Goal: Task Accomplishment & Management: Use online tool/utility

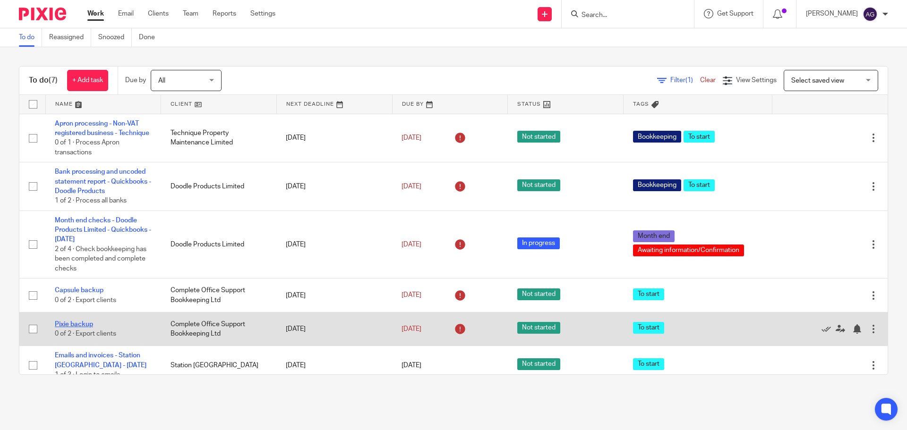
click at [83, 328] on link "Pixie backup" at bounding box center [74, 324] width 38 height 7
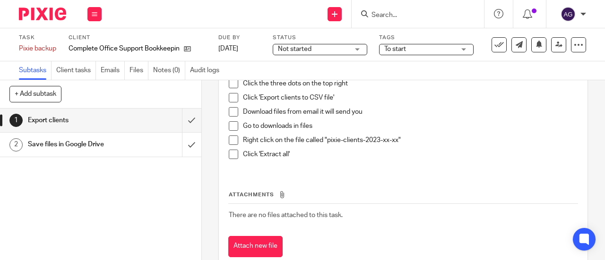
scroll to position [47, 0]
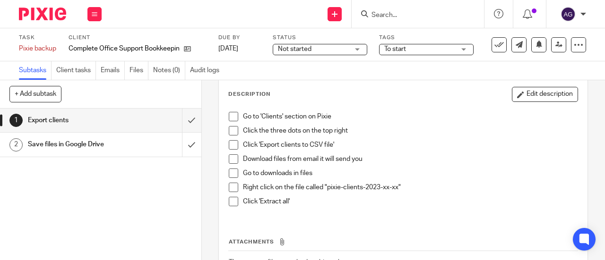
click at [229, 118] on span at bounding box center [233, 116] width 9 height 9
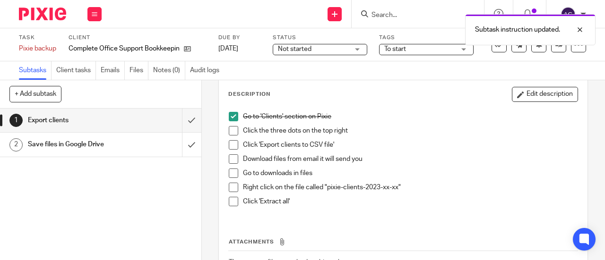
click at [230, 135] on span at bounding box center [233, 130] width 9 height 9
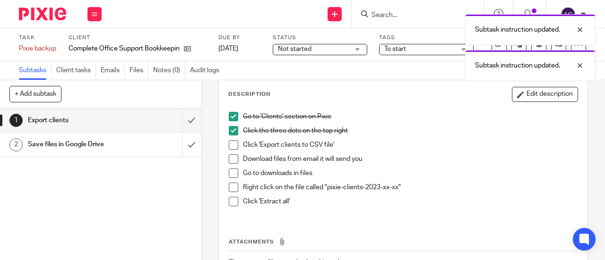
click at [231, 143] on span at bounding box center [233, 144] width 9 height 9
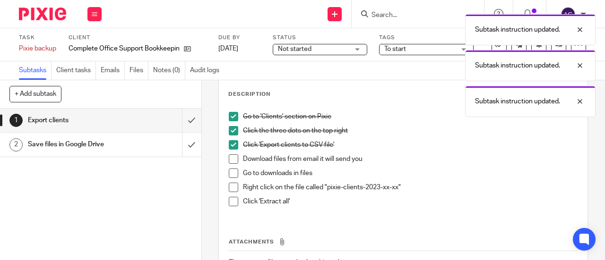
click at [232, 159] on span at bounding box center [233, 159] width 9 height 9
click at [232, 173] on span at bounding box center [233, 173] width 9 height 9
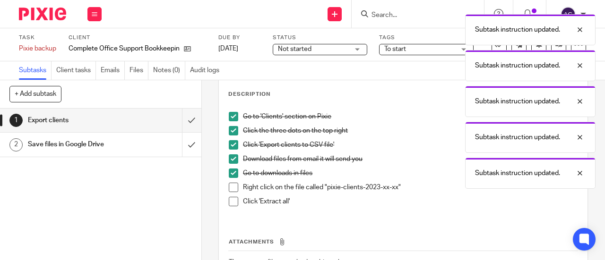
click at [234, 185] on span at bounding box center [233, 187] width 9 height 9
click at [234, 199] on span at bounding box center [233, 201] width 9 height 9
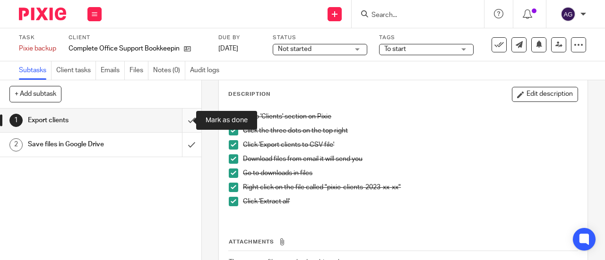
click at [180, 121] on input "submit" at bounding box center [100, 121] width 201 height 24
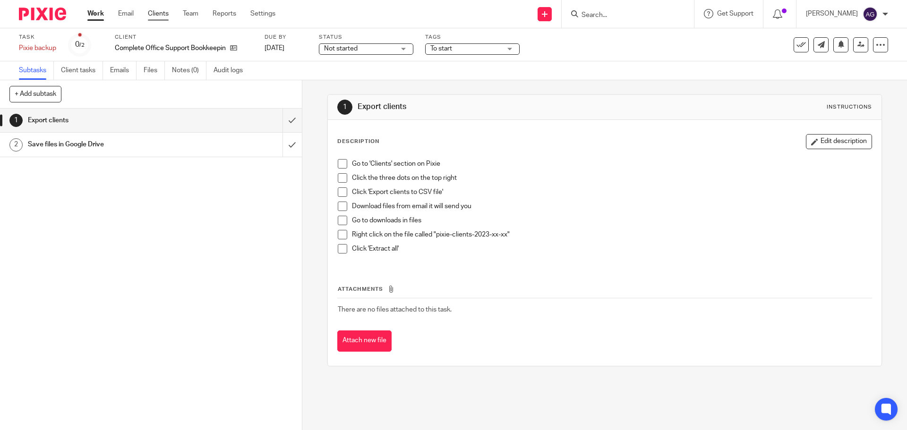
click at [163, 17] on link "Clients" at bounding box center [158, 13] width 21 height 9
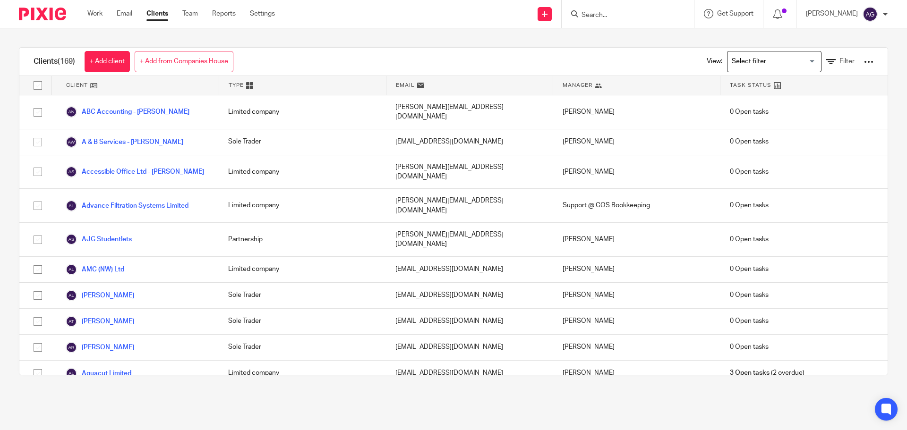
click at [864, 66] on div at bounding box center [868, 61] width 9 height 9
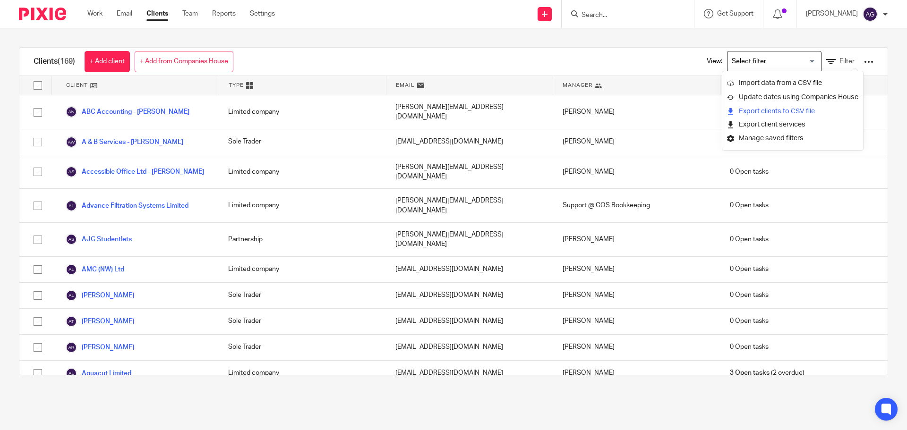
click at [775, 109] on link "Export clients to CSV file" at bounding box center [792, 111] width 131 height 14
click at [26, 19] on img at bounding box center [42, 14] width 47 height 13
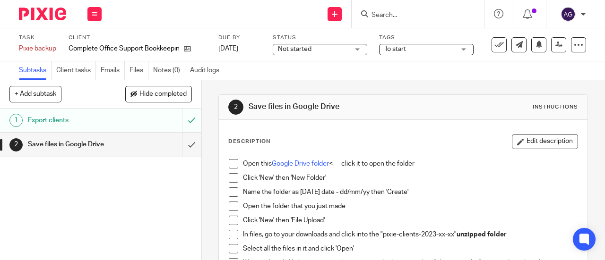
click at [308, 168] on p "Open this Google Drive folder <--- click it to open the folder" at bounding box center [410, 163] width 335 height 9
click at [308, 162] on link "Google Drive folder" at bounding box center [300, 164] width 57 height 7
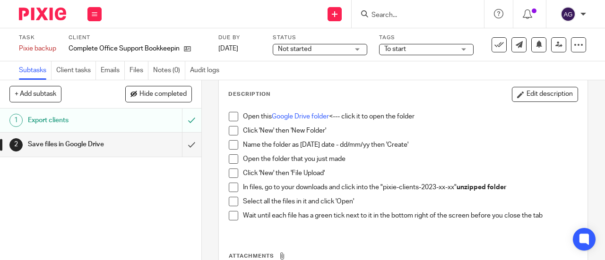
click at [231, 115] on span at bounding box center [233, 116] width 9 height 9
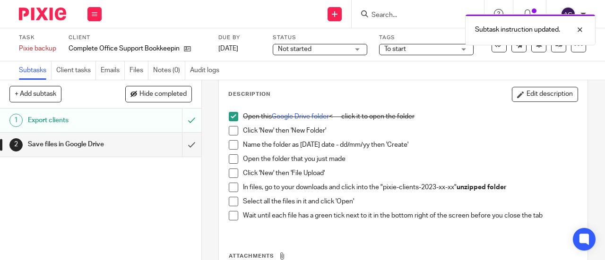
click at [229, 132] on span at bounding box center [233, 130] width 9 height 9
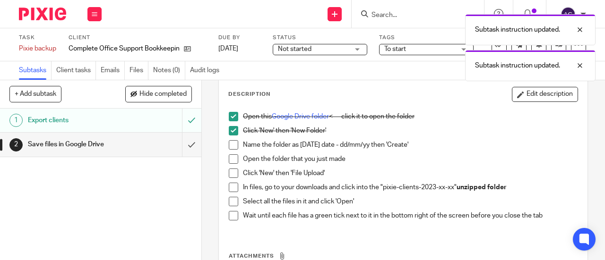
click at [230, 143] on span at bounding box center [233, 144] width 9 height 9
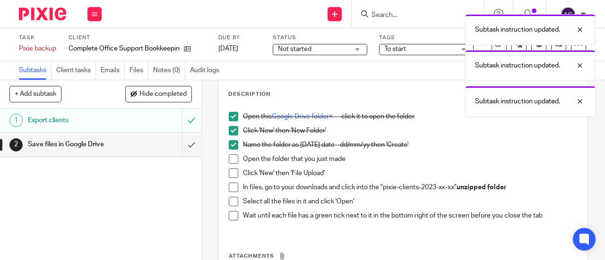
click at [229, 158] on span at bounding box center [233, 159] width 9 height 9
click at [230, 172] on span at bounding box center [233, 173] width 9 height 9
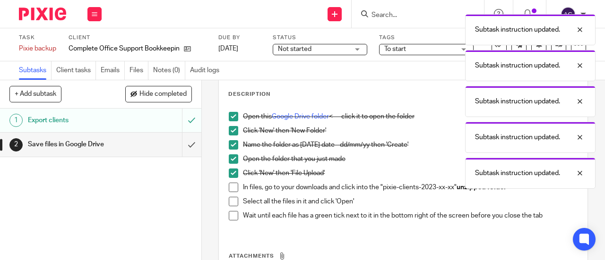
click at [232, 187] on span at bounding box center [233, 187] width 9 height 9
click at [231, 202] on span at bounding box center [233, 201] width 9 height 9
click at [230, 214] on span at bounding box center [233, 215] width 9 height 9
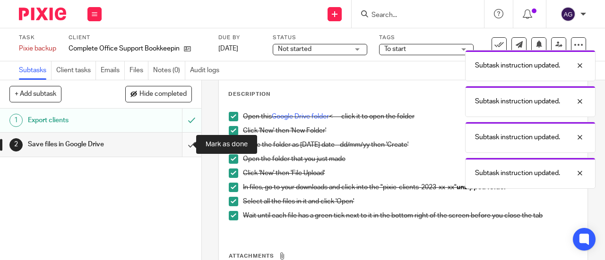
click at [186, 147] on input "submit" at bounding box center [100, 145] width 201 height 24
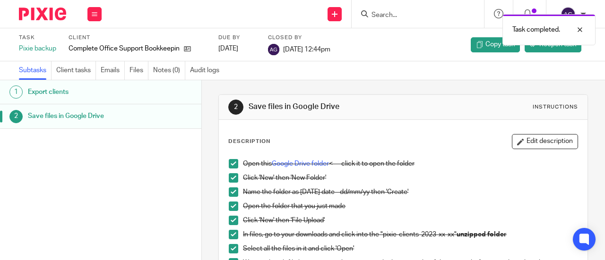
click at [52, 14] on img at bounding box center [42, 14] width 47 height 13
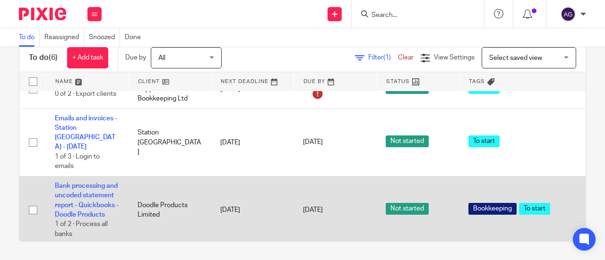
scroll to position [206, 0]
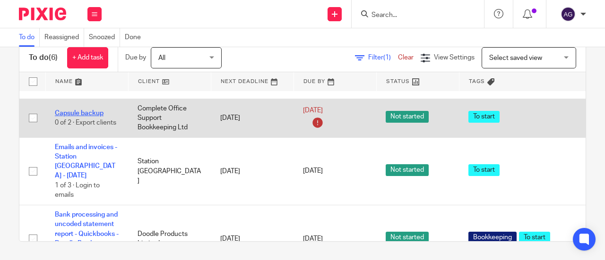
click at [90, 117] on link "Capsule backup" at bounding box center [79, 113] width 49 height 7
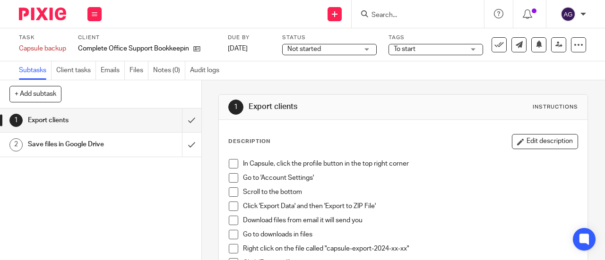
click at [229, 166] on span at bounding box center [233, 163] width 9 height 9
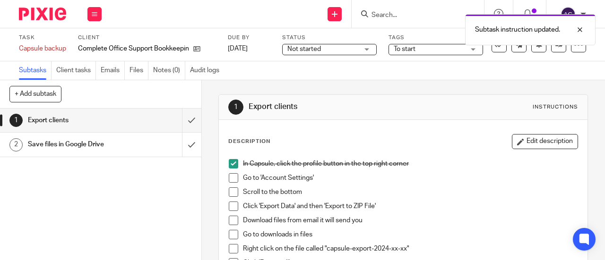
click at [229, 178] on span at bounding box center [233, 177] width 9 height 9
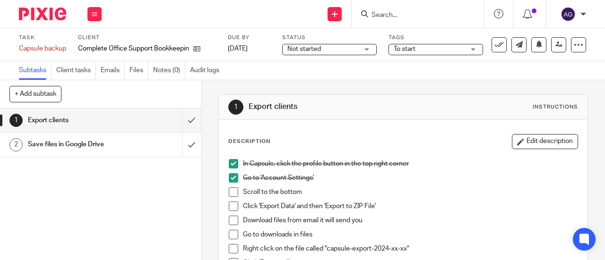
click at [229, 192] on span at bounding box center [233, 192] width 9 height 9
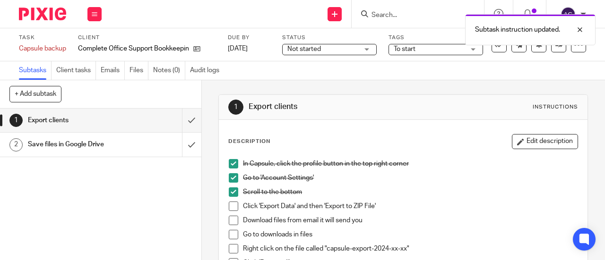
click at [231, 204] on span at bounding box center [233, 206] width 9 height 9
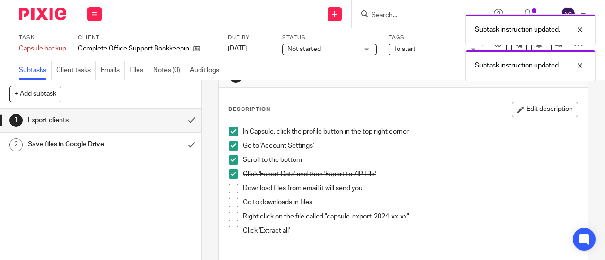
scroll to position [47, 0]
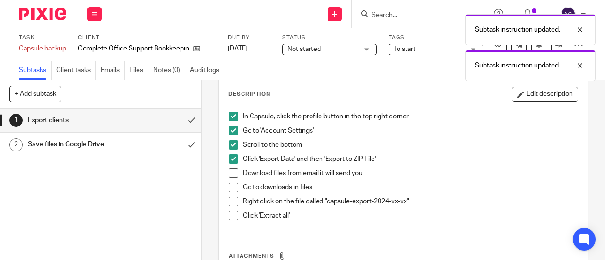
drag, startPoint x: 230, startPoint y: 172, endPoint x: 230, endPoint y: 180, distance: 9.0
click at [230, 172] on span at bounding box center [233, 173] width 9 height 9
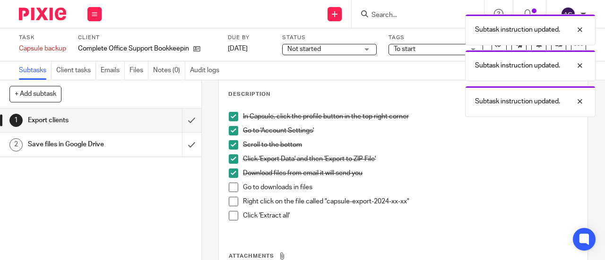
click at [230, 188] on span at bounding box center [233, 187] width 9 height 9
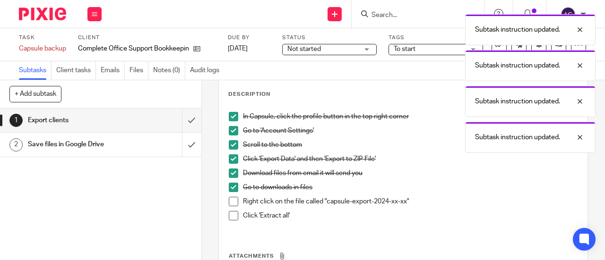
click at [229, 199] on span at bounding box center [233, 201] width 9 height 9
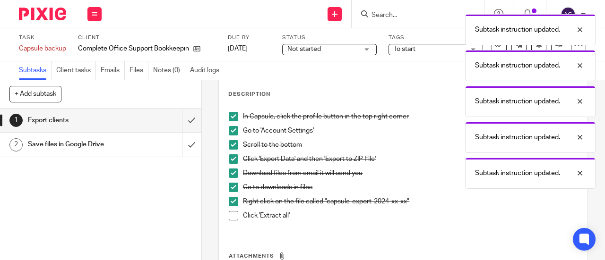
click at [229, 216] on span at bounding box center [233, 215] width 9 height 9
click at [184, 117] on input "submit" at bounding box center [100, 121] width 201 height 24
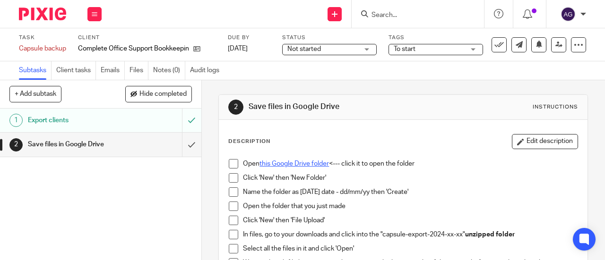
click at [310, 165] on link "this Google Drive folder" at bounding box center [293, 164] width 69 height 7
click at [121, 108] on div "+ Add subtask Hide completed Cancel + Add" at bounding box center [100, 94] width 201 height 28
click at [120, 114] on div "Export clients" at bounding box center [100, 120] width 145 height 14
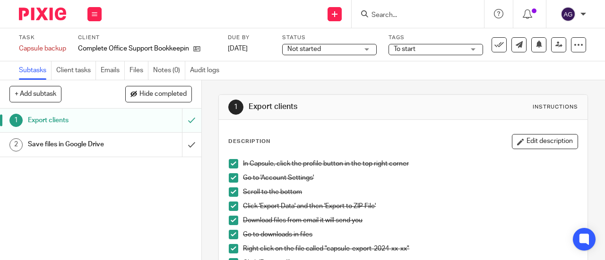
click at [130, 142] on div "Save files in Google Drive" at bounding box center [100, 144] width 145 height 14
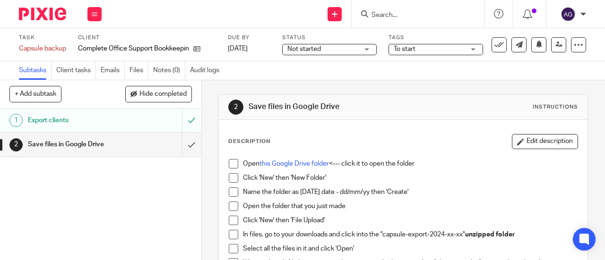
click at [229, 165] on span at bounding box center [233, 163] width 9 height 9
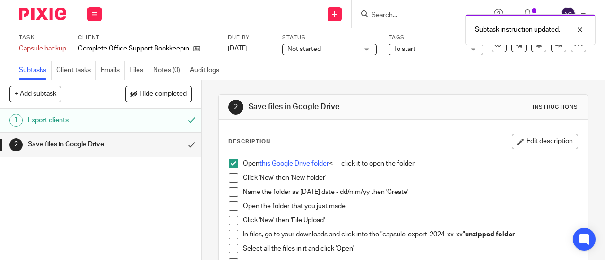
drag, startPoint x: 228, startPoint y: 173, endPoint x: 229, endPoint y: 187, distance: 13.3
click at [229, 174] on span at bounding box center [233, 177] width 9 height 9
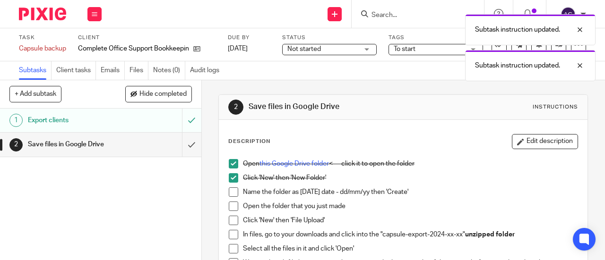
click at [229, 192] on span at bounding box center [233, 192] width 9 height 9
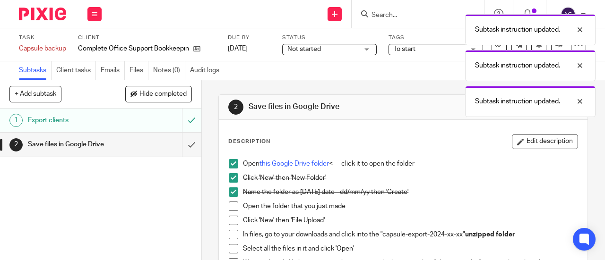
scroll to position [47, 0]
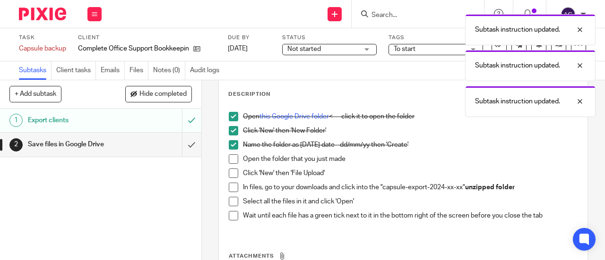
click at [229, 155] on span at bounding box center [233, 159] width 9 height 9
click at [229, 179] on li "Click 'New' then 'File Upload'" at bounding box center [403, 176] width 349 height 14
click at [229, 171] on span at bounding box center [233, 173] width 9 height 9
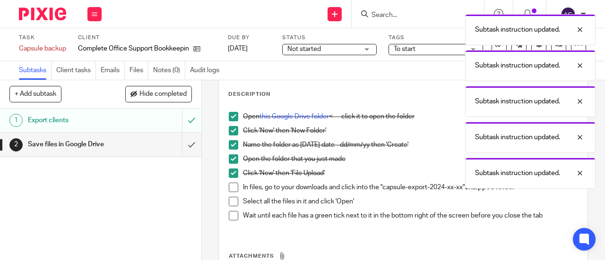
click at [232, 189] on span at bounding box center [233, 187] width 9 height 9
click at [233, 201] on span at bounding box center [233, 201] width 9 height 9
click at [229, 212] on span at bounding box center [233, 215] width 9 height 9
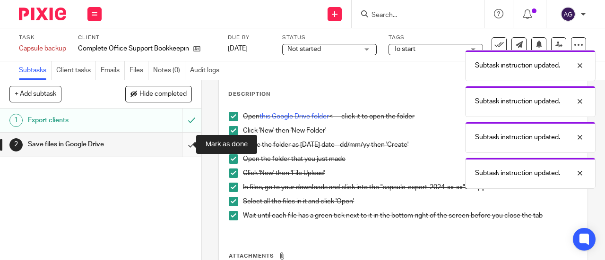
click at [185, 143] on input "submit" at bounding box center [100, 145] width 201 height 24
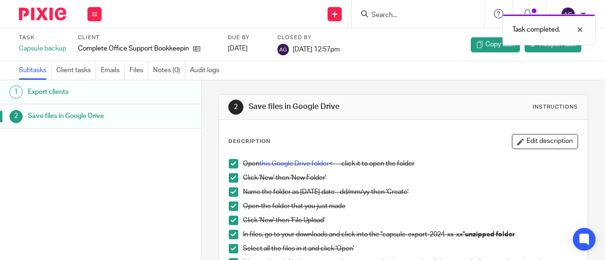
click at [40, 9] on img at bounding box center [42, 14] width 47 height 13
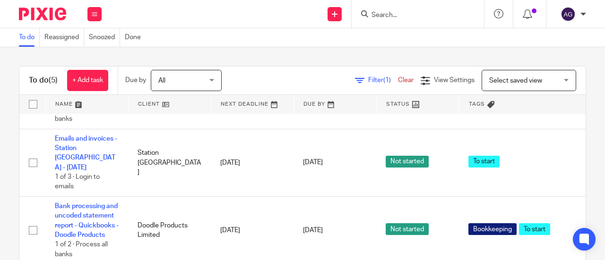
scroll to position [214, 0]
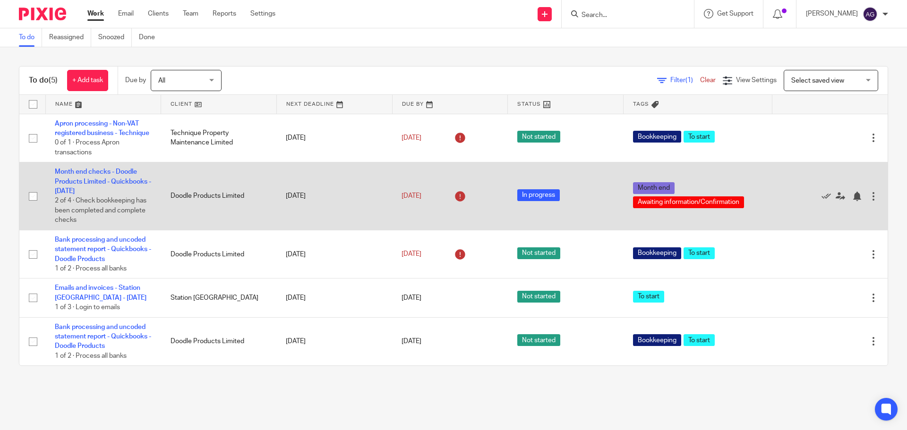
scroll to position [1, 0]
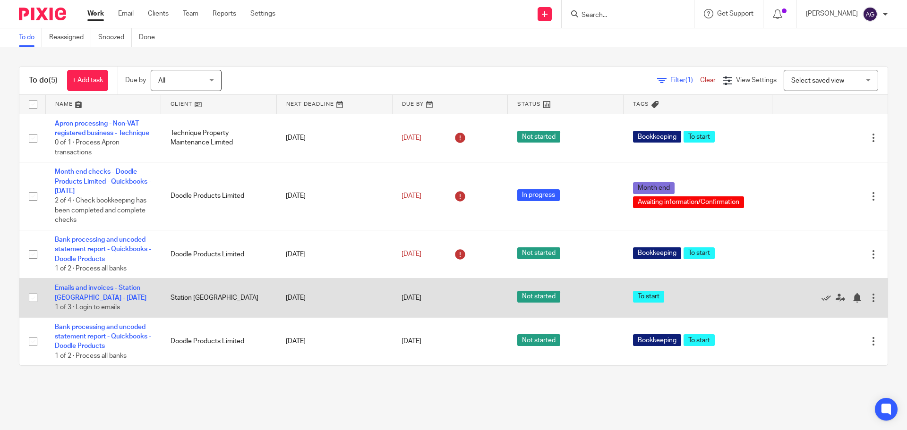
click at [106, 301] on td "Emails and invoices - Station [GEOGRAPHIC_DATA] - [DATE] 1 of 3 · Login to emai…" at bounding box center [103, 298] width 116 height 39
click at [106, 299] on link "Emails and invoices - Station [GEOGRAPHIC_DATA] - [DATE]" at bounding box center [101, 293] width 92 height 16
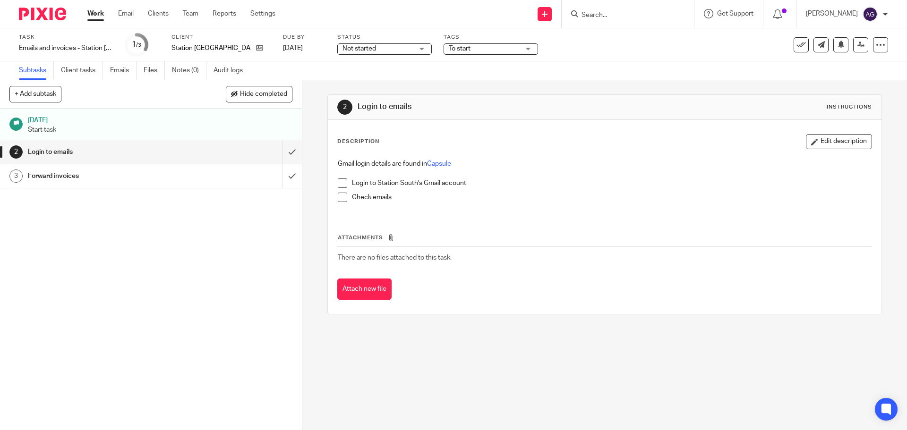
click at [338, 182] on span at bounding box center [342, 183] width 9 height 9
click at [342, 200] on span at bounding box center [342, 197] width 9 height 9
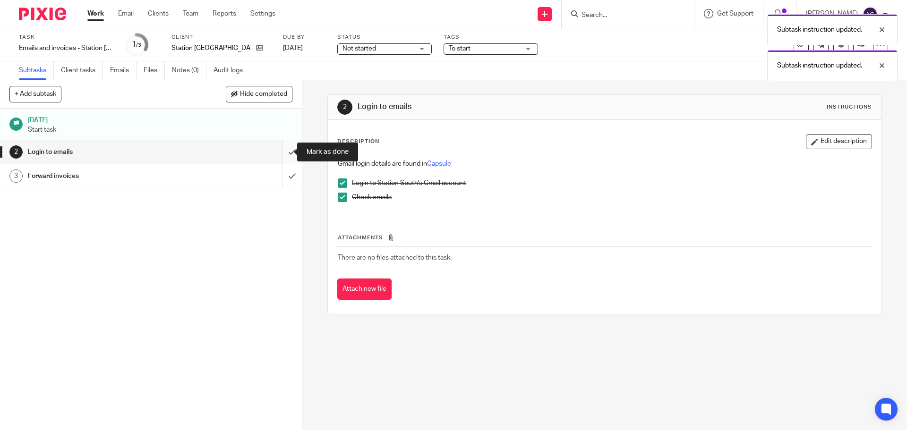
click at [285, 153] on input "submit" at bounding box center [151, 152] width 302 height 24
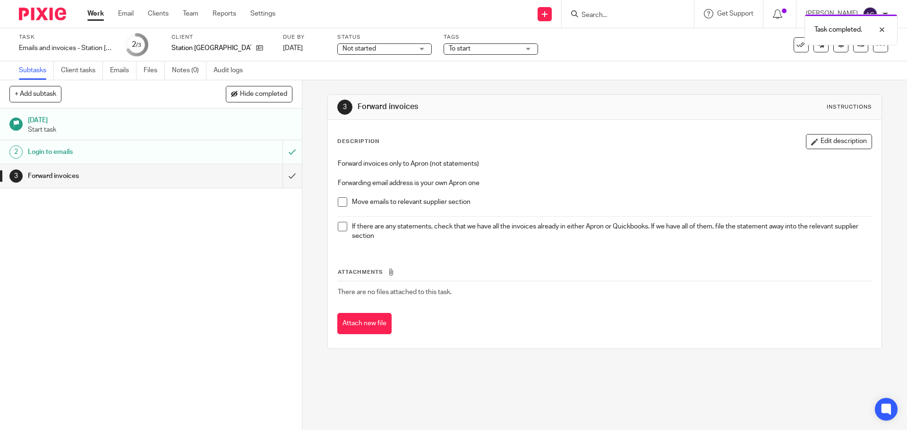
click at [342, 207] on span at bounding box center [342, 202] width 9 height 9
click at [340, 224] on span at bounding box center [342, 226] width 9 height 9
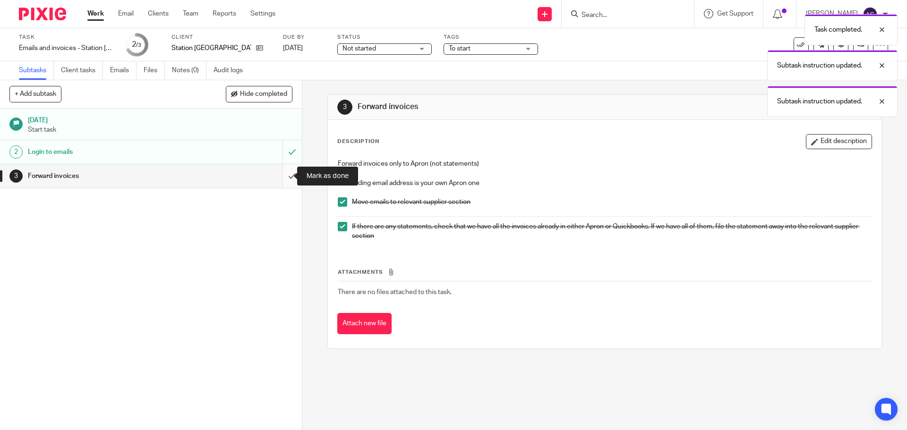
click at [277, 174] on input "submit" at bounding box center [151, 176] width 302 height 24
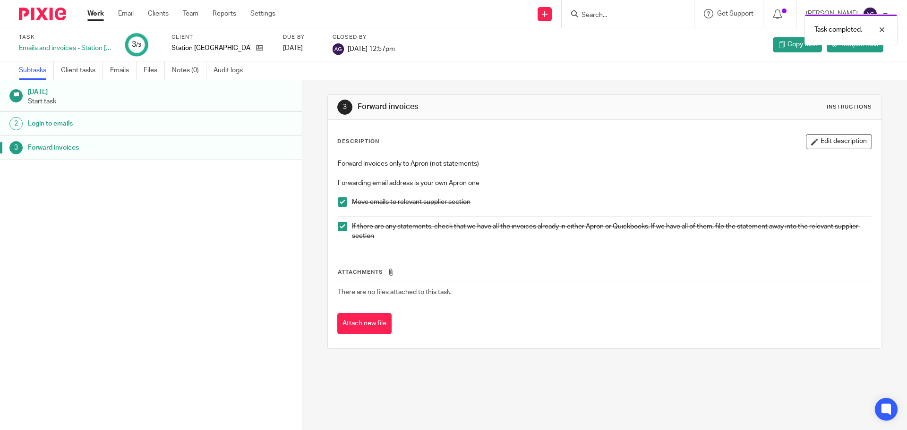
click at [61, 10] on img at bounding box center [42, 14] width 47 height 13
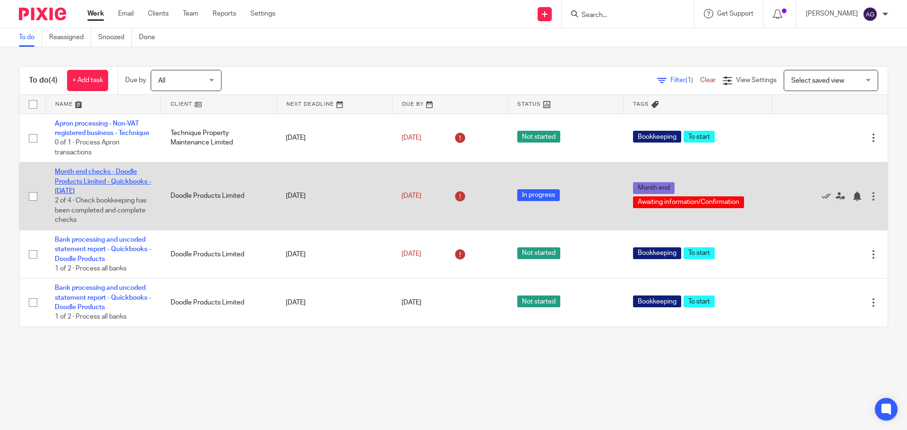
click at [127, 183] on link "Month end checks - Doodle Products Limited - Quickbooks - [DATE]" at bounding box center [103, 182] width 96 height 26
